Goal: Task Accomplishment & Management: Manage account settings

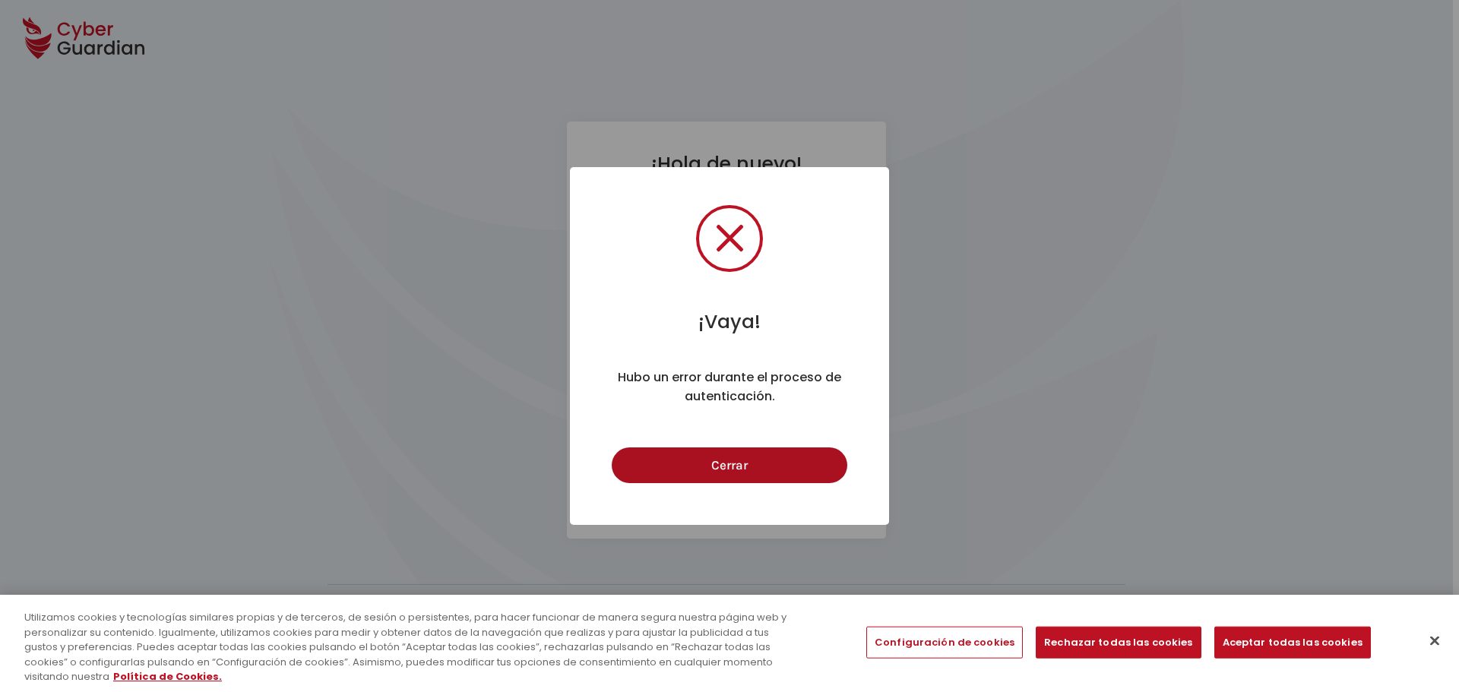
click at [730, 478] on button "Cerrar" at bounding box center [729, 466] width 235 height 36
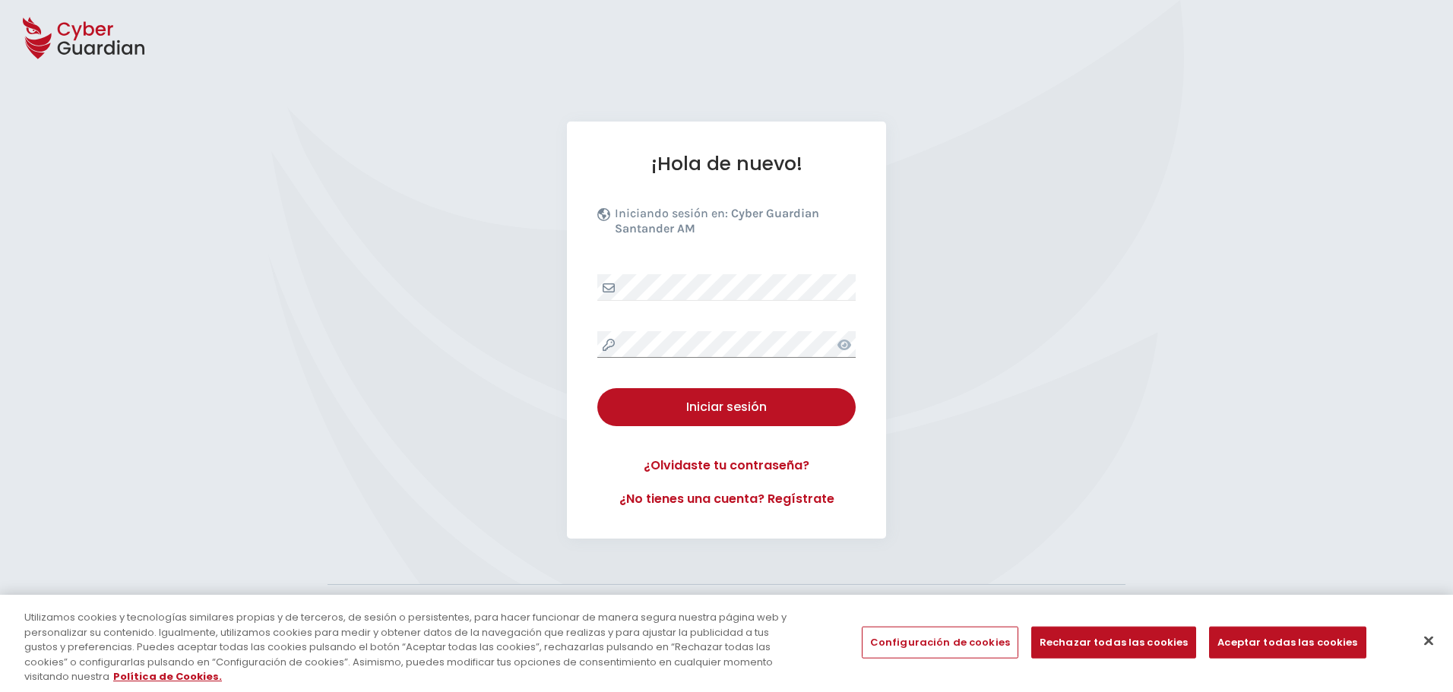
click at [555, 325] on div "¡Hola de nuevo! Iniciando sesión en: Cyber Guardian Santander AM Iniciar sesión…" at bounding box center [726, 330] width 1453 height 417
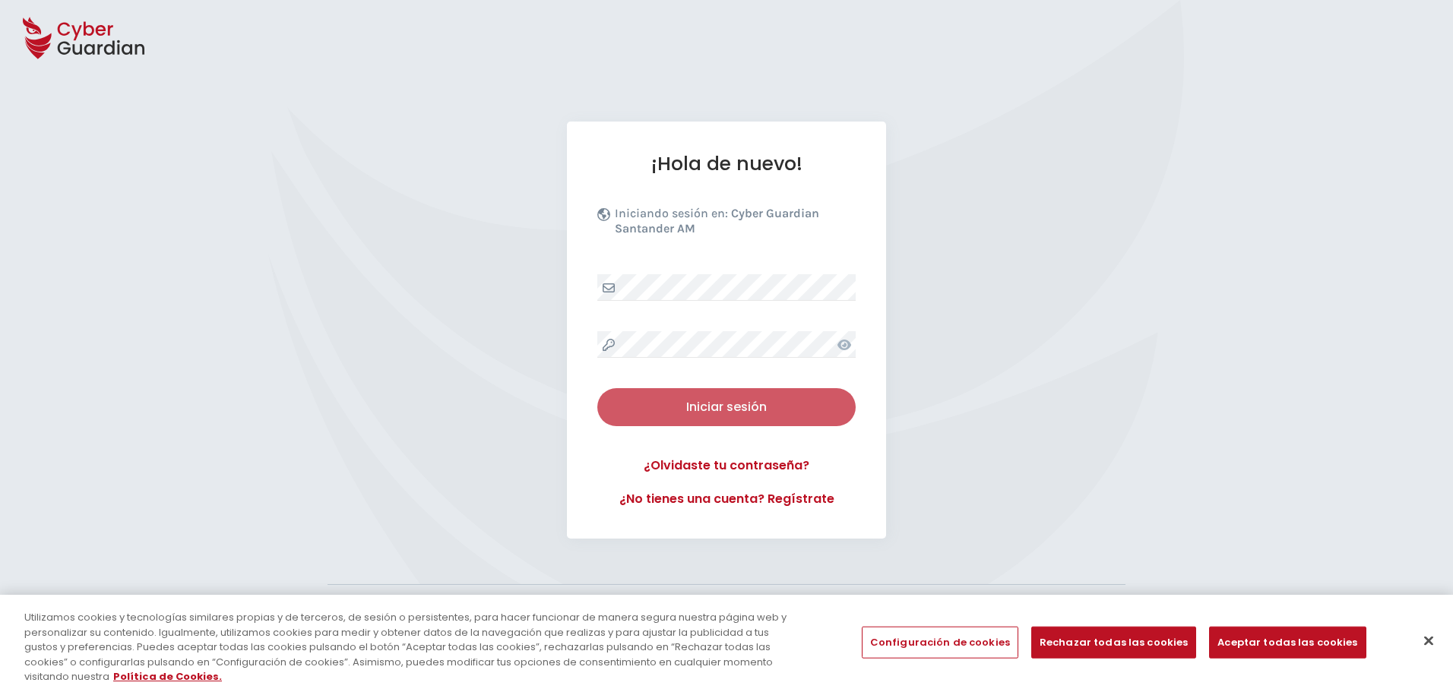
click at [696, 409] on div "Iniciar sesión" at bounding box center [727, 407] width 236 height 18
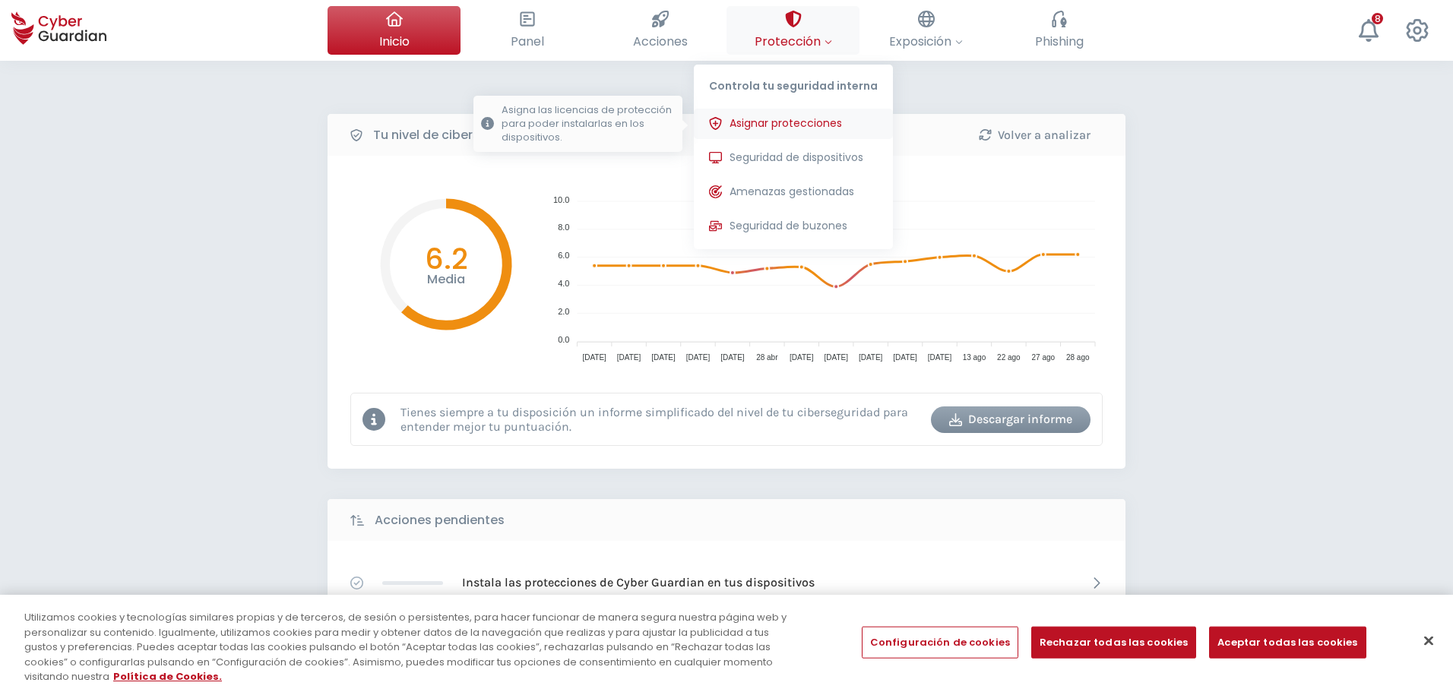
click at [812, 132] on button "Asignar protecciones Asigna las licencias de protección para poder instalarlas …" at bounding box center [793, 124] width 199 height 30
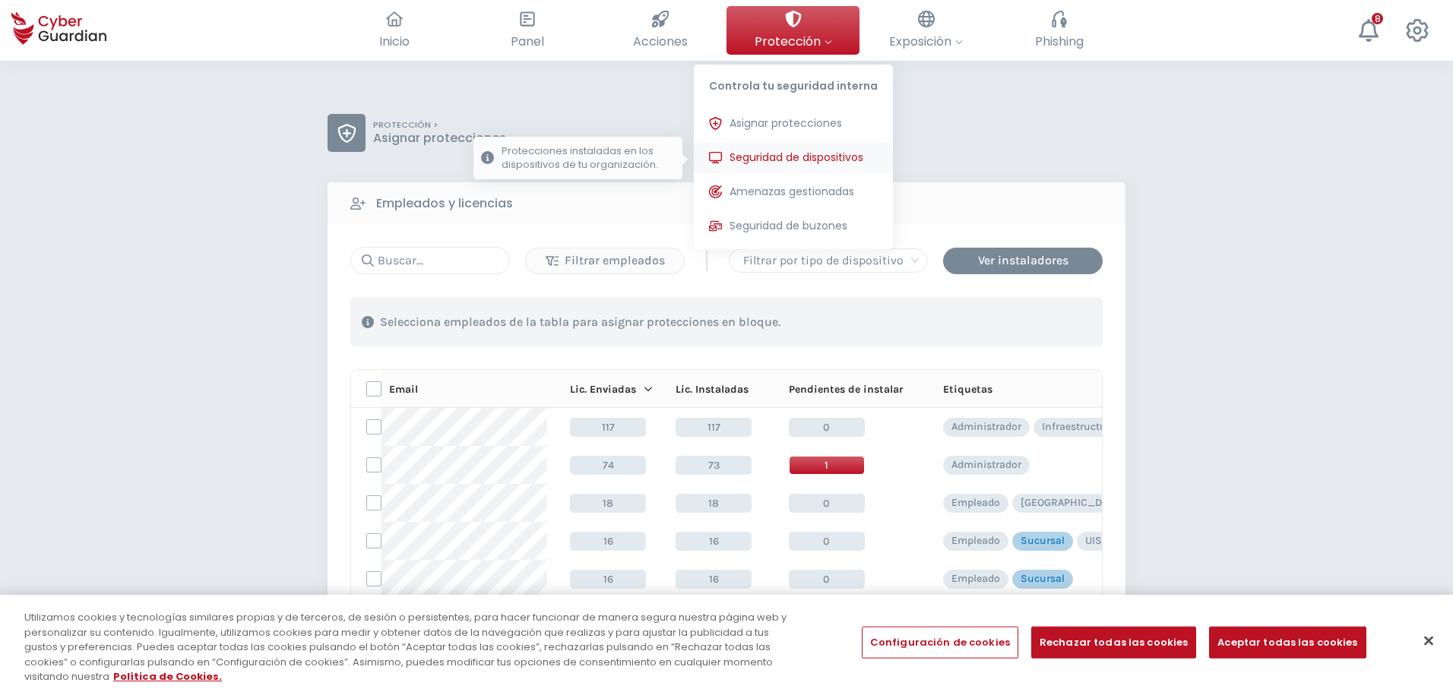
click at [754, 166] on button "Seguridad de dispositivos Protecciones instaladas en los dispositivos de tu org…" at bounding box center [793, 158] width 199 height 30
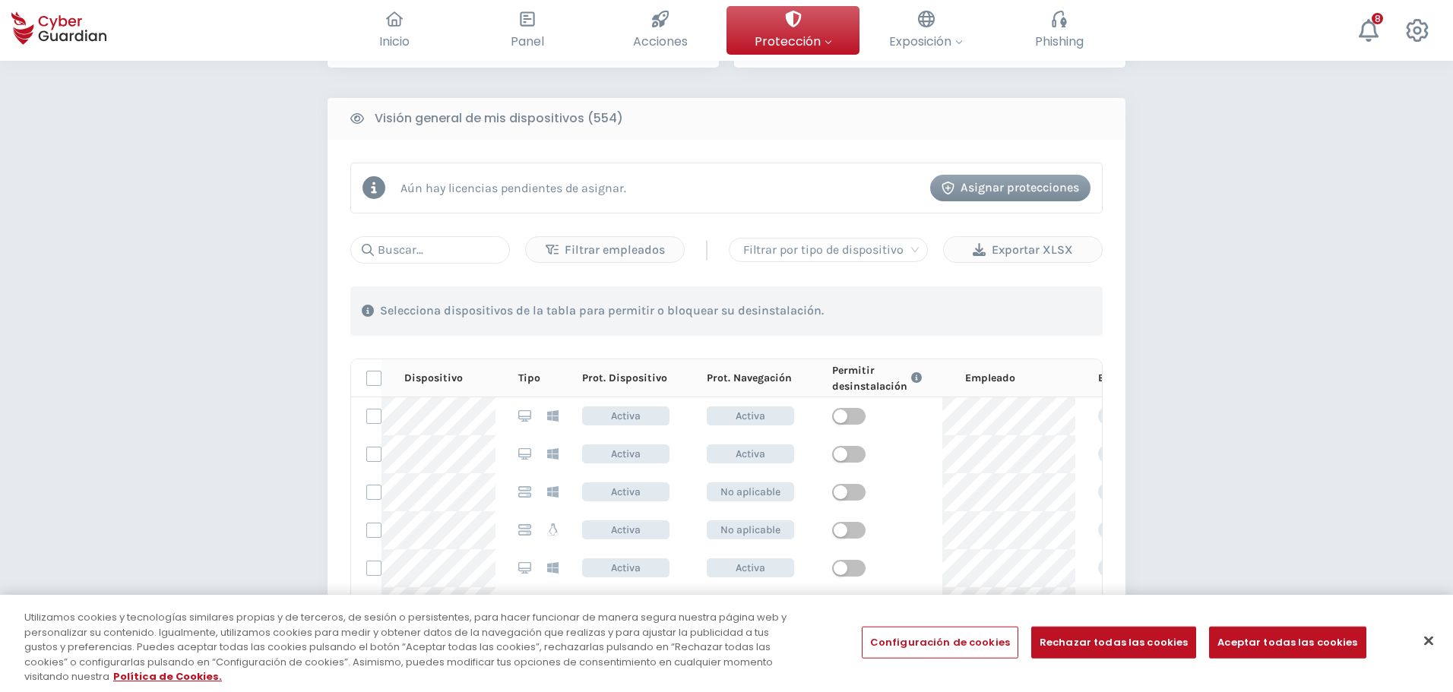
scroll to position [588, 0]
click at [1037, 196] on div "Asignar protecciones" at bounding box center [1011, 188] width 138 height 18
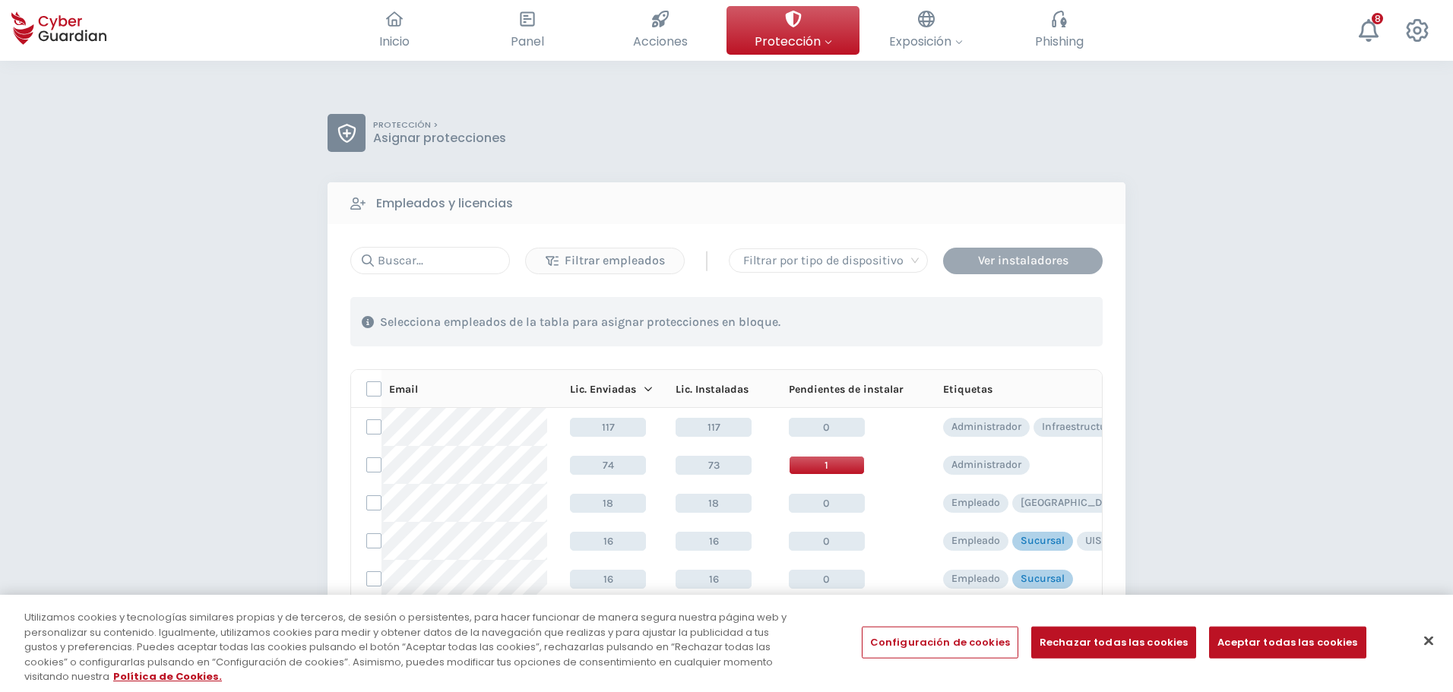
click at [1006, 268] on div "Ver instaladores" at bounding box center [1023, 261] width 137 height 18
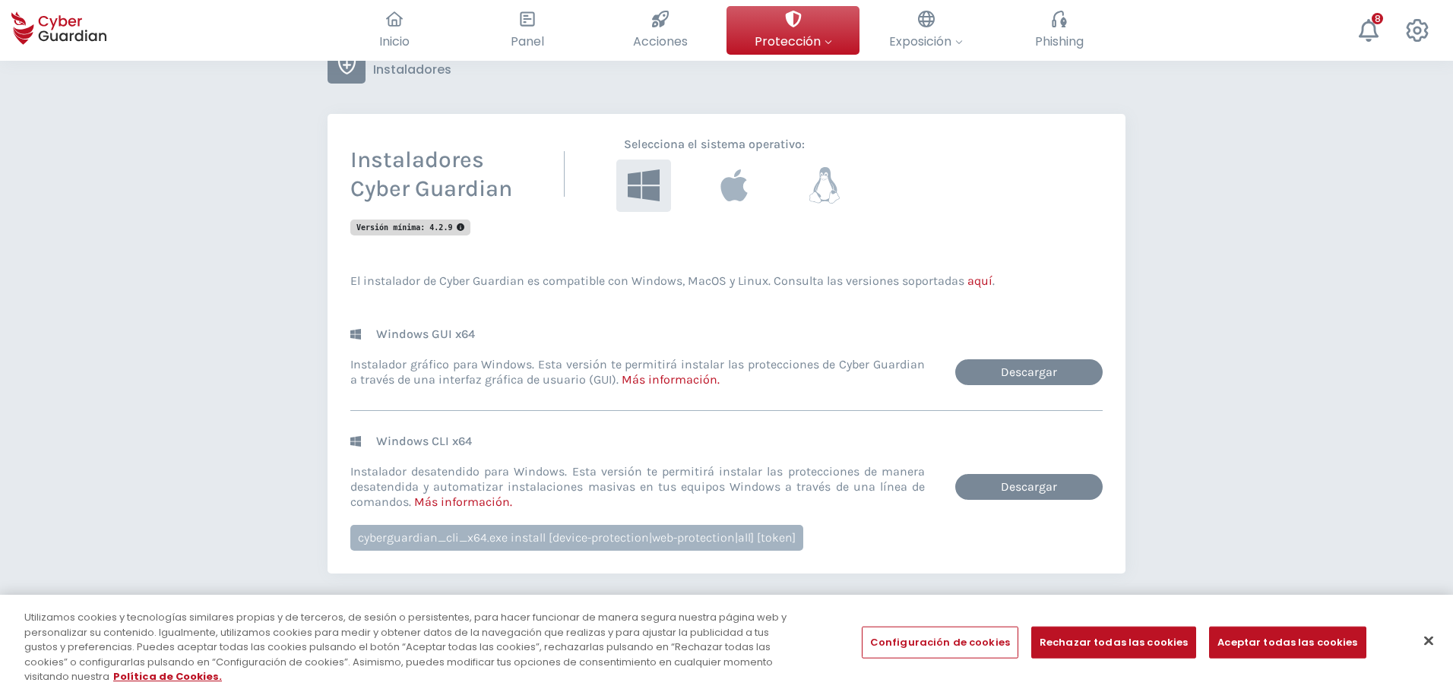
scroll to position [126, 0]
click at [821, 204] on icon at bounding box center [824, 185] width 35 height 40
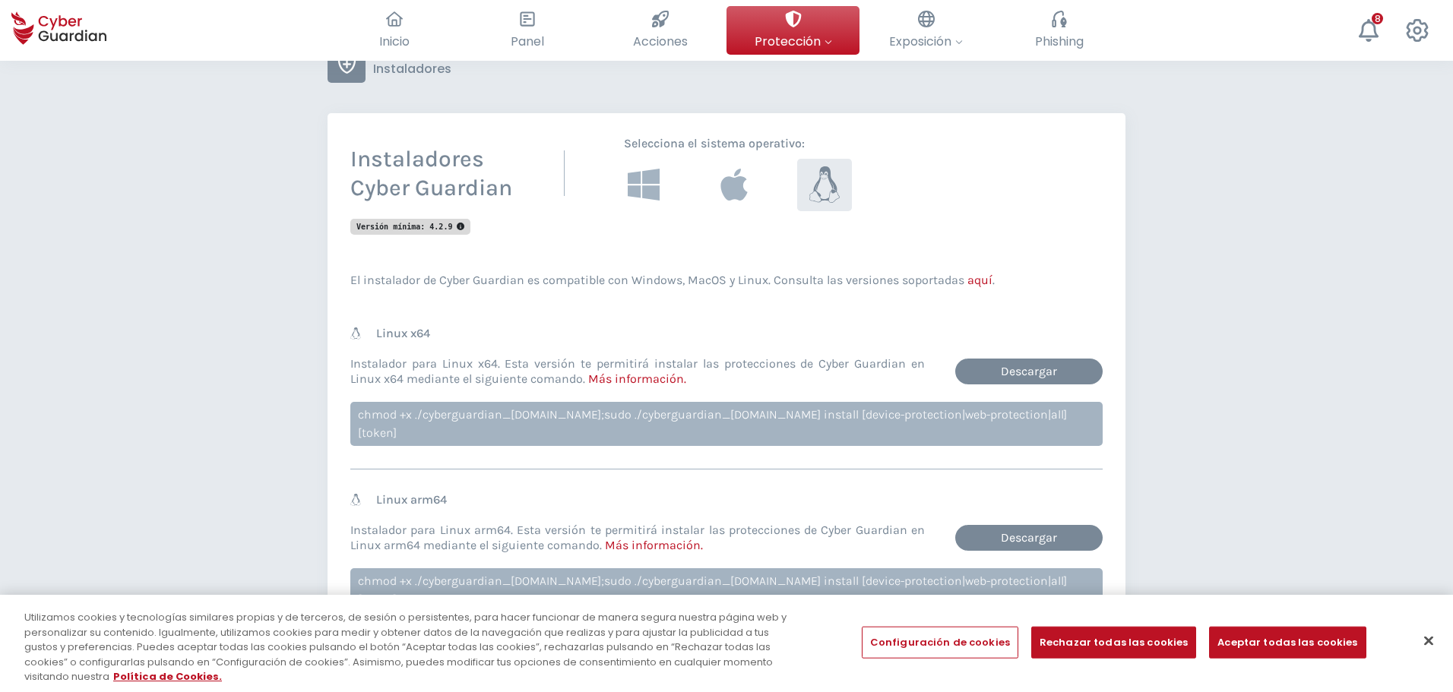
scroll to position [207, 0]
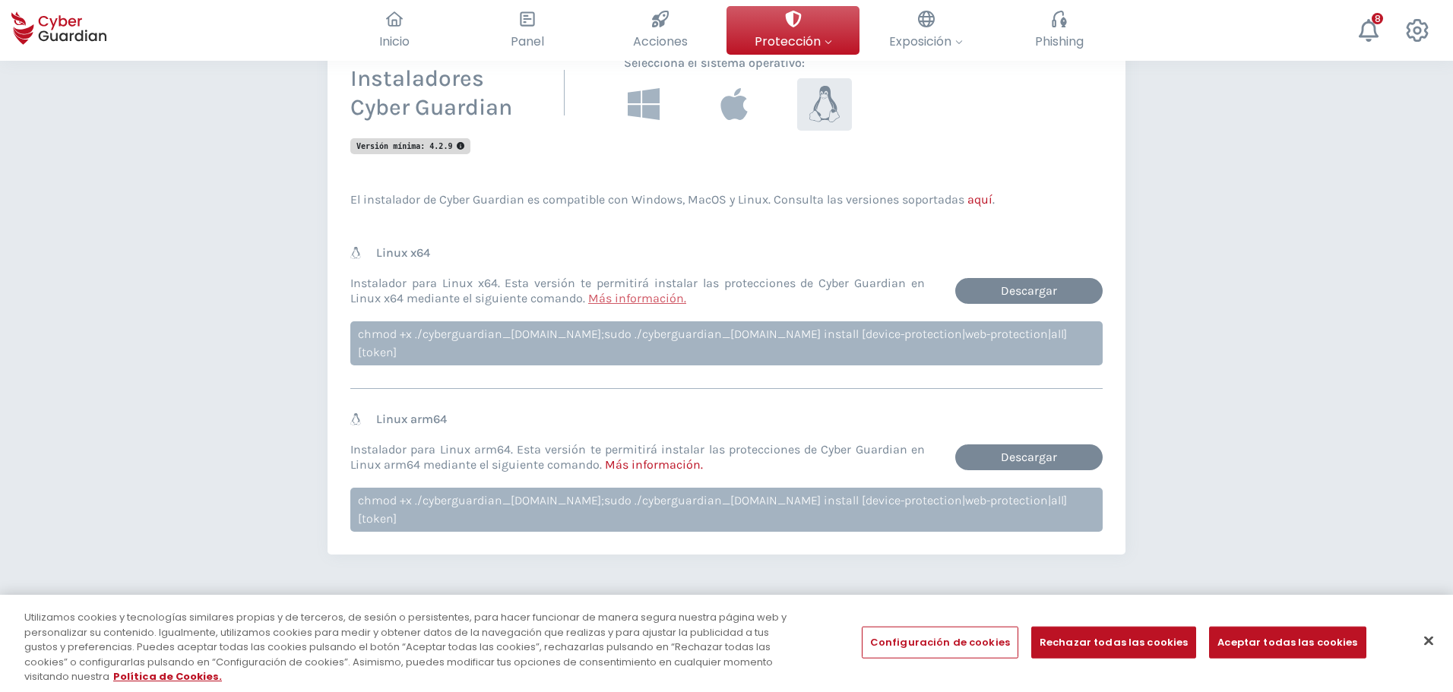
click at [647, 305] on link "Más información ." at bounding box center [637, 298] width 98 height 14
